Goal: Check status: Check status

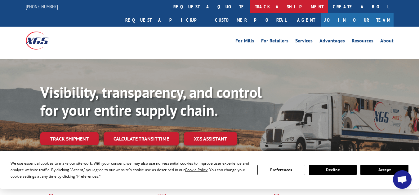
click at [250, 6] on link "track a shipment" at bounding box center [289, 6] width 78 height 13
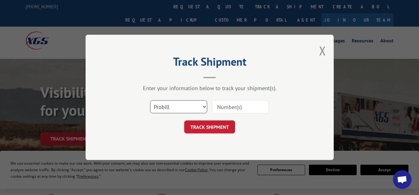
click at [203, 106] on select "Select category... Probill BOL PO" at bounding box center [178, 107] width 57 height 13
select select "bol"
click at [150, 101] on select "Select category... Probill BOL PO" at bounding box center [178, 107] width 57 height 13
click at [229, 108] on input at bounding box center [240, 107] width 57 height 13
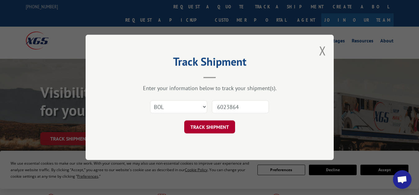
type input "6023864"
click at [204, 127] on button "TRACK SHIPMENT" at bounding box center [209, 127] width 51 height 13
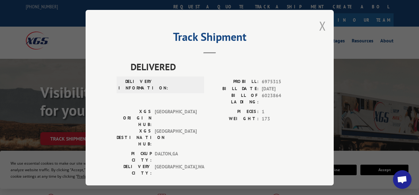
click at [319, 24] on button "Close modal" at bounding box center [322, 26] width 7 height 16
